Goal: Task Accomplishment & Management: Manage account settings

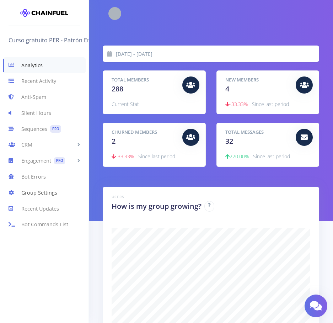
click at [43, 195] on link "Group Settings" at bounding box center [44, 193] width 89 height 16
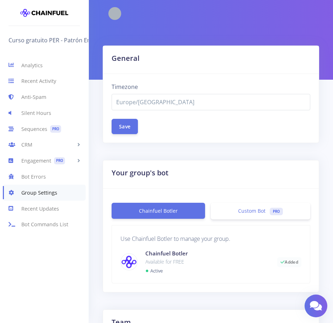
select select "Europe/[GEOGRAPHIC_DATA]"
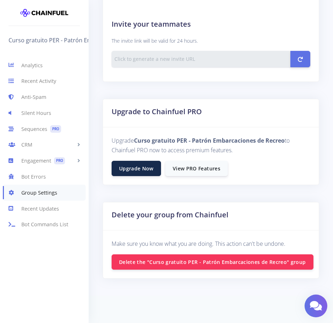
scroll to position [365, 0]
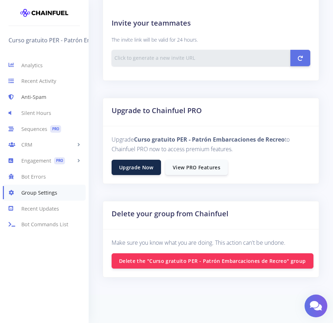
click at [36, 97] on link "Anti-Spam" at bounding box center [44, 97] width 89 height 16
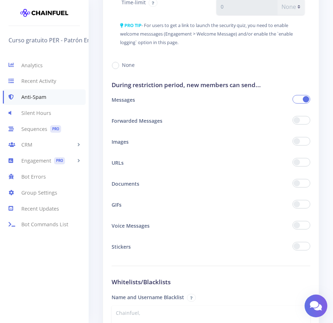
scroll to position [860, 0]
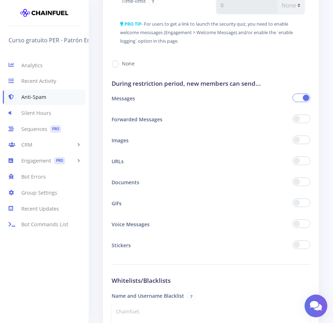
click at [298, 140] on span at bounding box center [302, 140] width 18 height 9
click at [0, 0] on input "checkbox" at bounding box center [0, 0] width 0 height 0
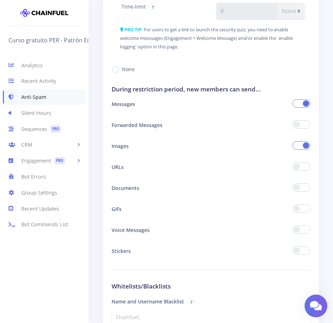
scroll to position [854, 0]
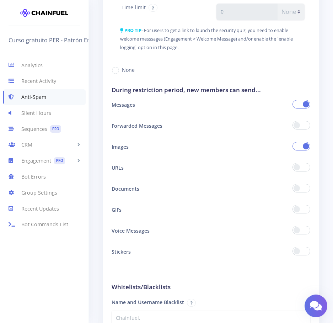
click at [299, 169] on span at bounding box center [302, 167] width 18 height 9
click at [0, 0] on input "checkbox" at bounding box center [0, 0] width 0 height 0
click at [300, 191] on span at bounding box center [302, 188] width 18 height 9
click at [0, 0] on input "checkbox" at bounding box center [0, 0] width 0 height 0
click at [300, 211] on span at bounding box center [302, 209] width 18 height 9
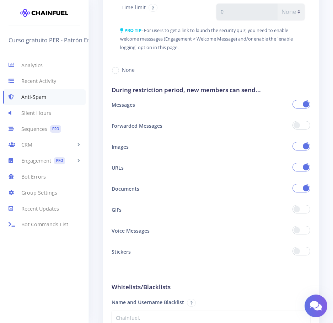
click at [0, 0] on input "checkbox" at bounding box center [0, 0] width 0 height 0
click at [298, 234] on span at bounding box center [302, 230] width 18 height 9
click at [0, 0] on input "checkbox" at bounding box center [0, 0] width 0 height 0
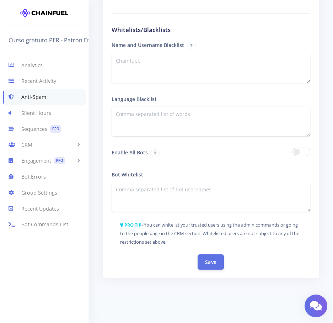
scroll to position [1112, 0]
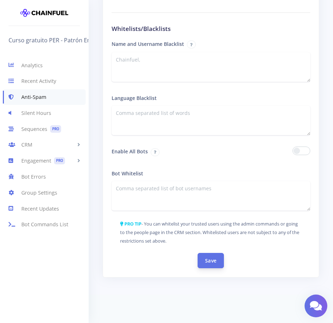
click at [211, 259] on button "Save" at bounding box center [211, 260] width 26 height 15
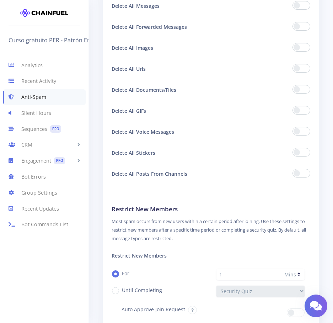
scroll to position [580, 0]
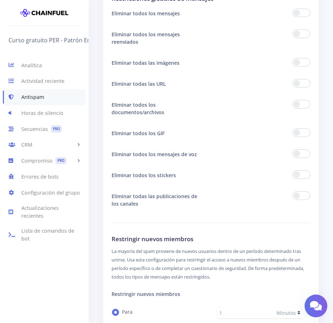
click at [97, 226] on div "Tu bot: ¿Puedes eliminar mensajes? ¿Puede restringir a los miembros? ¡Éxito! Se…" at bounding box center [211, 210] width 244 height 1488
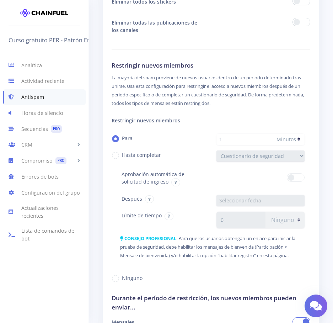
scroll to position [754, 0]
click at [122, 274] on label "Ninguno" at bounding box center [132, 277] width 21 height 7
click at [122, 273] on input "Ninguno" at bounding box center [124, 275] width 5 height 5
radio input "true"
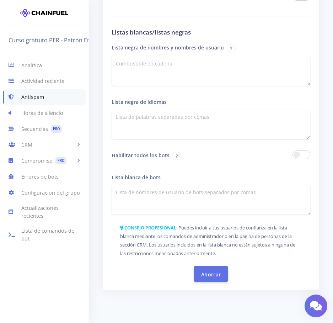
scroll to position [1231, 0]
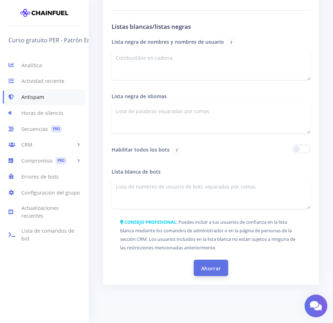
click at [213, 265] on font "Ahorrar" at bounding box center [211, 268] width 20 height 7
